Goal: Information Seeking & Learning: Learn about a topic

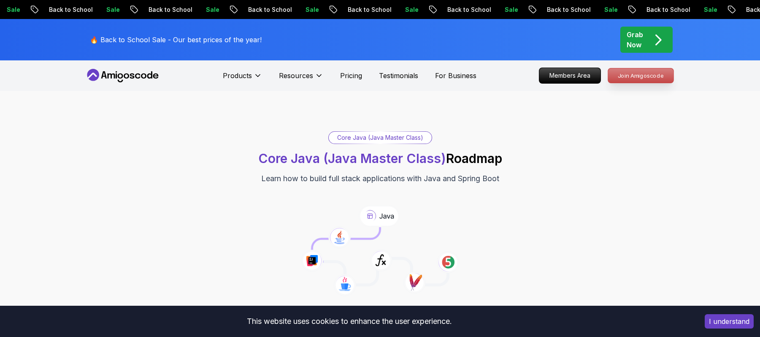
drag, startPoint x: 0, startPoint y: 0, endPoint x: 629, endPoint y: 78, distance: 634.1
click at [629, 78] on p "Join Amigoscode" at bounding box center [640, 75] width 65 height 14
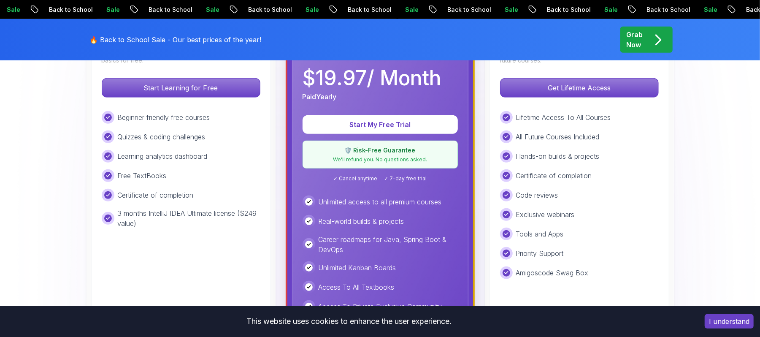
scroll to position [281, 0]
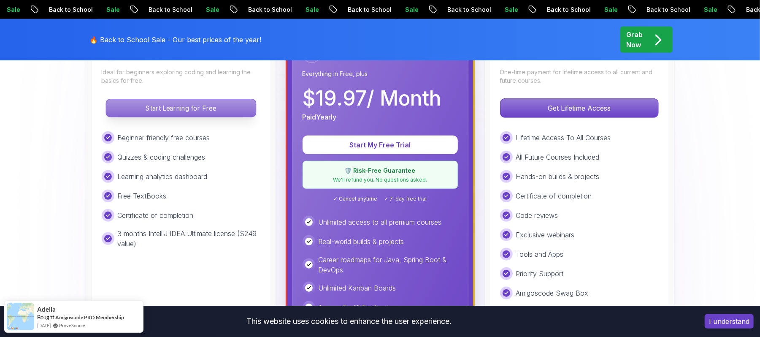
click at [161, 110] on p "Start Learning for Free" at bounding box center [181, 108] width 150 height 18
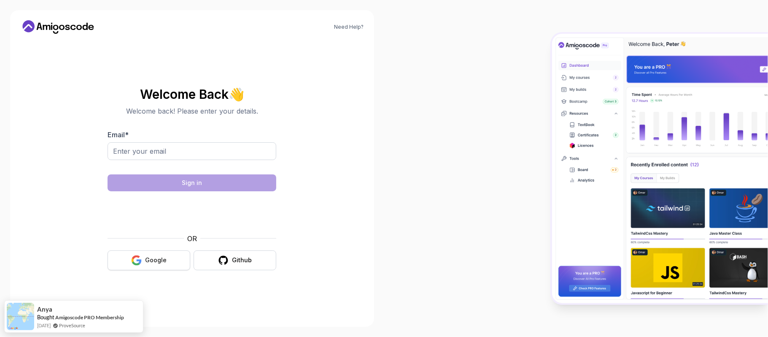
click at [166, 257] on button "Google" at bounding box center [149, 260] width 83 height 20
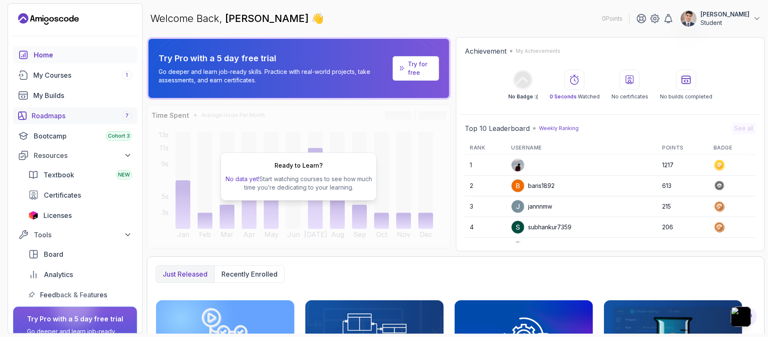
click at [93, 108] on link "Roadmaps 7" at bounding box center [75, 115] width 124 height 17
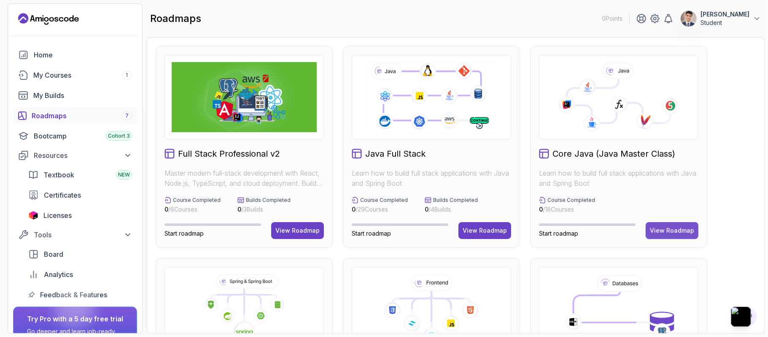
click at [657, 228] on div "View Roadmap" at bounding box center [672, 230] width 44 height 8
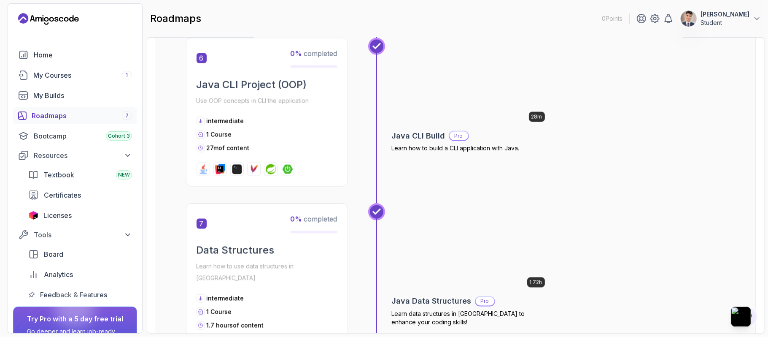
scroll to position [1068, 0]
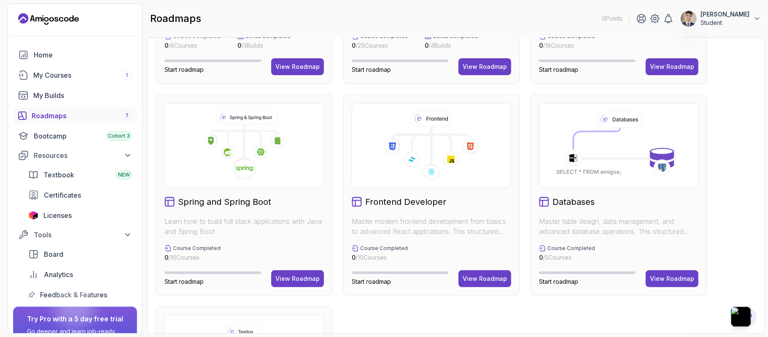
scroll to position [169, 0]
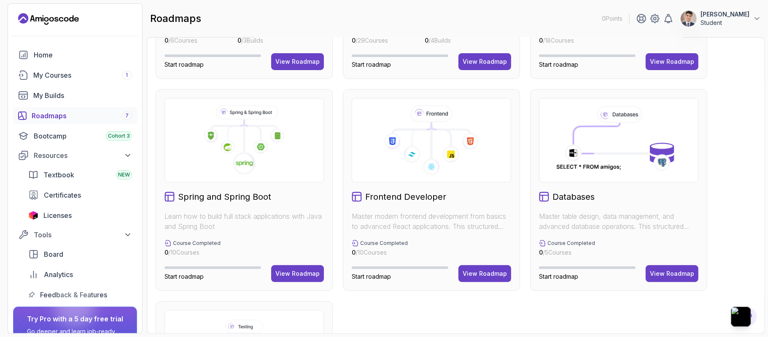
drag, startPoint x: 294, startPoint y: 272, endPoint x: 294, endPoint y: 263, distance: 9.3
click at [294, 272] on div "View Roadmap" at bounding box center [297, 273] width 44 height 8
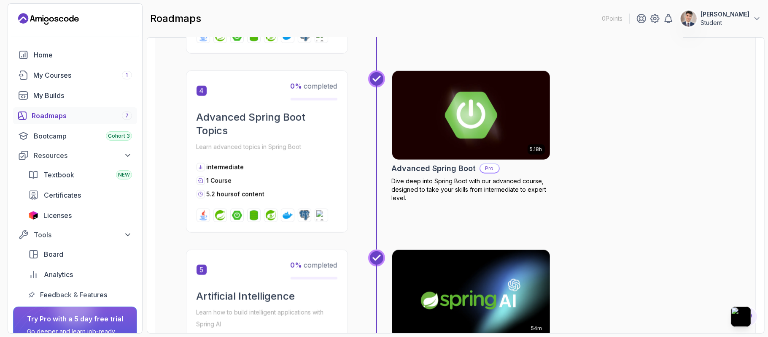
scroll to position [701, 0]
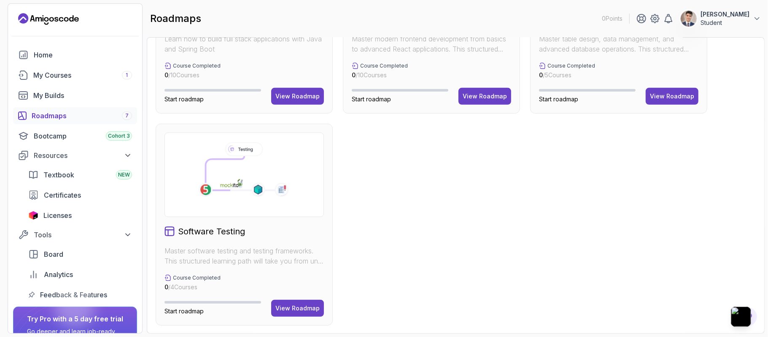
scroll to position [348, 0]
